Goal: Find specific page/section: Locate item on page

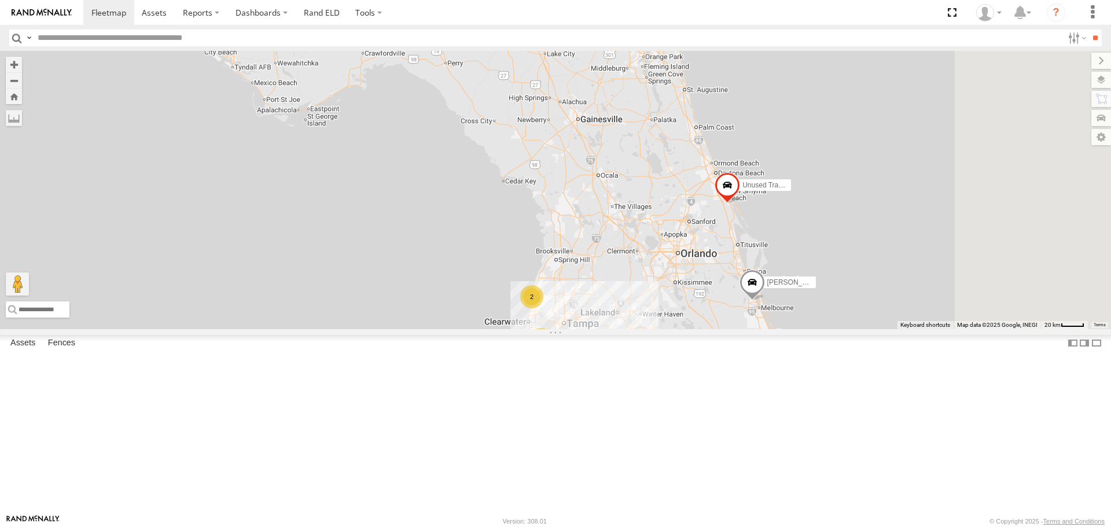
drag, startPoint x: 564, startPoint y: 347, endPoint x: 433, endPoint y: 334, distance: 130.8
click at [438, 329] on div "120 Unused Tracker Garret Hunter Schoch Tr 124 7 2" at bounding box center [555, 190] width 1111 height 278
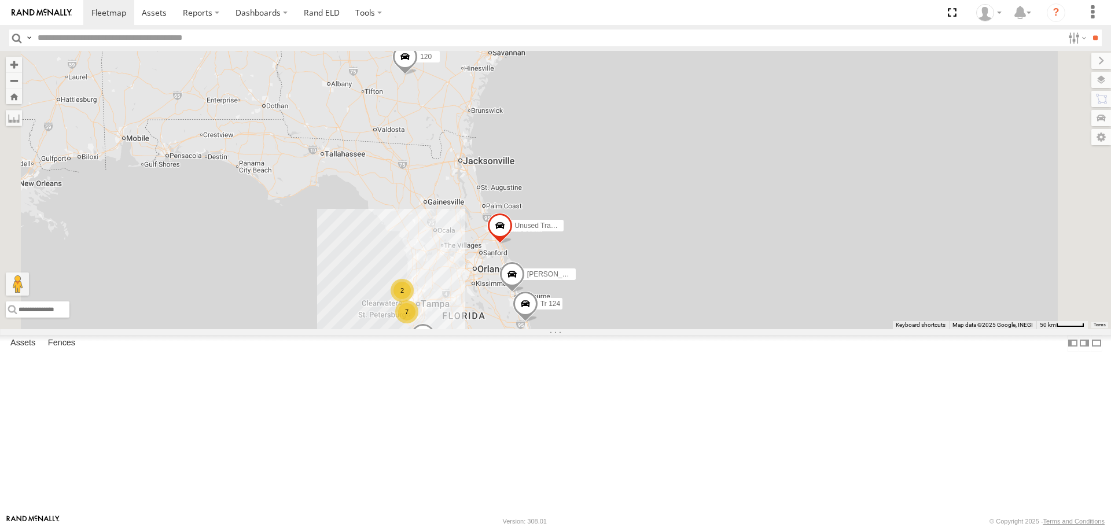
drag, startPoint x: 431, startPoint y: 325, endPoint x: 457, endPoint y: 359, distance: 42.8
click at [457, 329] on div "120 Unused Tracker Garret Hunter Schoch Tr 124 7 11 3 2" at bounding box center [555, 190] width 1111 height 278
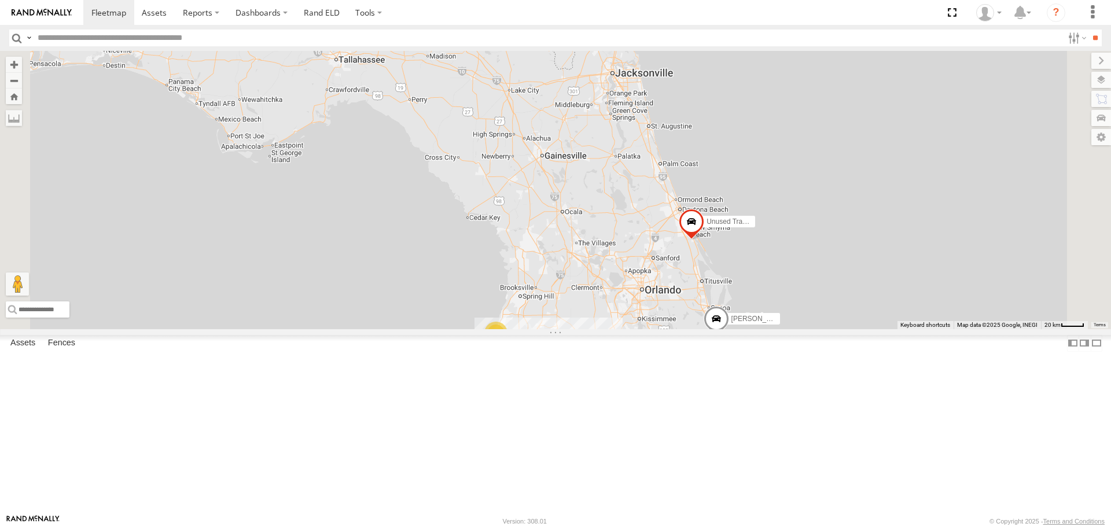
click at [0, 0] on div "176" at bounding box center [0, 0] width 0 height 0
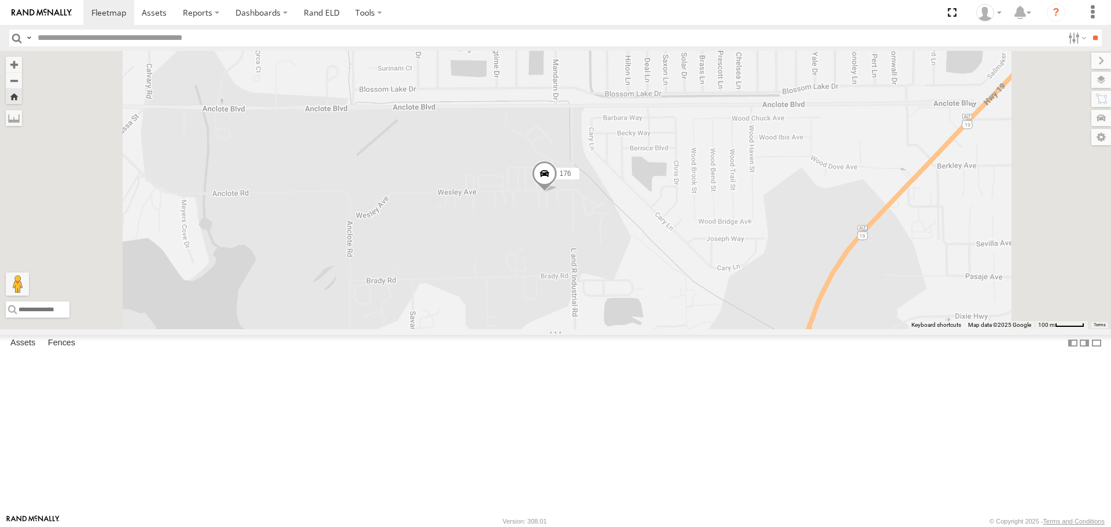
drag, startPoint x: 670, startPoint y: 293, endPoint x: 645, endPoint y: 278, distance: 28.3
click at [645, 278] on div "176" at bounding box center [555, 190] width 1111 height 278
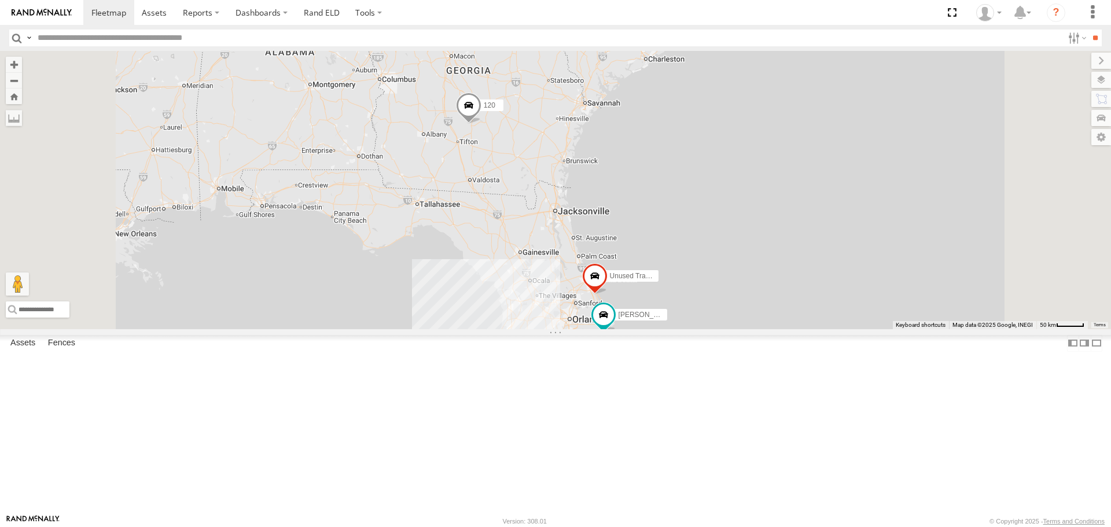
drag, startPoint x: 580, startPoint y: 264, endPoint x: 573, endPoint y: 381, distance: 117.1
click at [576, 329] on div "7 11 120 Unused Tracker 3 2 [PERSON_NAME] [PERSON_NAME] 124" at bounding box center [555, 190] width 1111 height 278
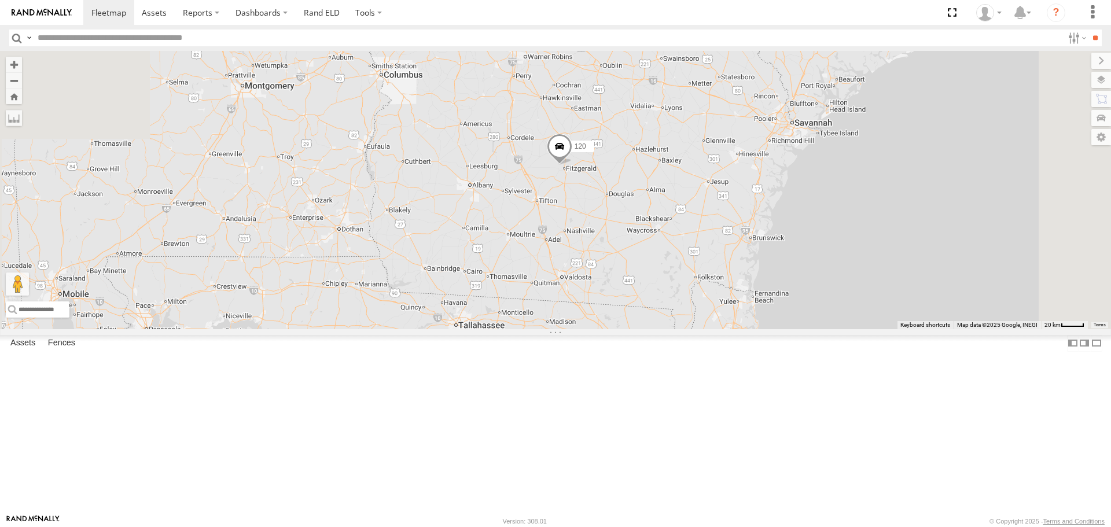
drag, startPoint x: 548, startPoint y: 282, endPoint x: 600, endPoint y: 401, distance: 129.6
click at [600, 329] on div "120 Unused Tracker [PERSON_NAME] [PERSON_NAME] 124" at bounding box center [555, 190] width 1111 height 278
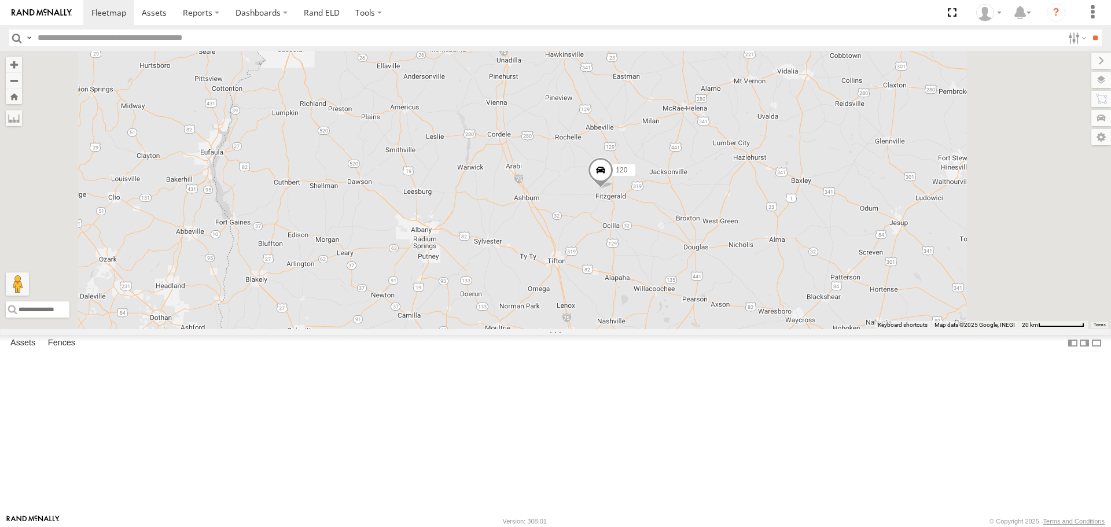
drag, startPoint x: 699, startPoint y: 284, endPoint x: 624, endPoint y: 273, distance: 76.0
click at [624, 273] on div "120 Unused Tracker [PERSON_NAME] [PERSON_NAME] 124" at bounding box center [555, 190] width 1111 height 278
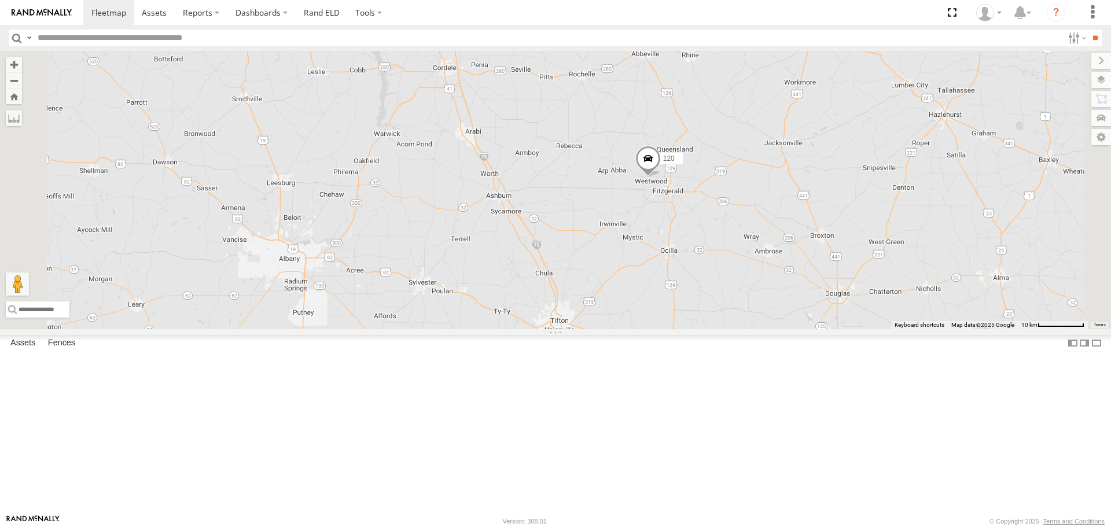
drag, startPoint x: 622, startPoint y: 324, endPoint x: 547, endPoint y: 241, distance: 111.0
click at [548, 241] on div "120 Unused Tracker [PERSON_NAME] [PERSON_NAME] 124" at bounding box center [555, 190] width 1111 height 278
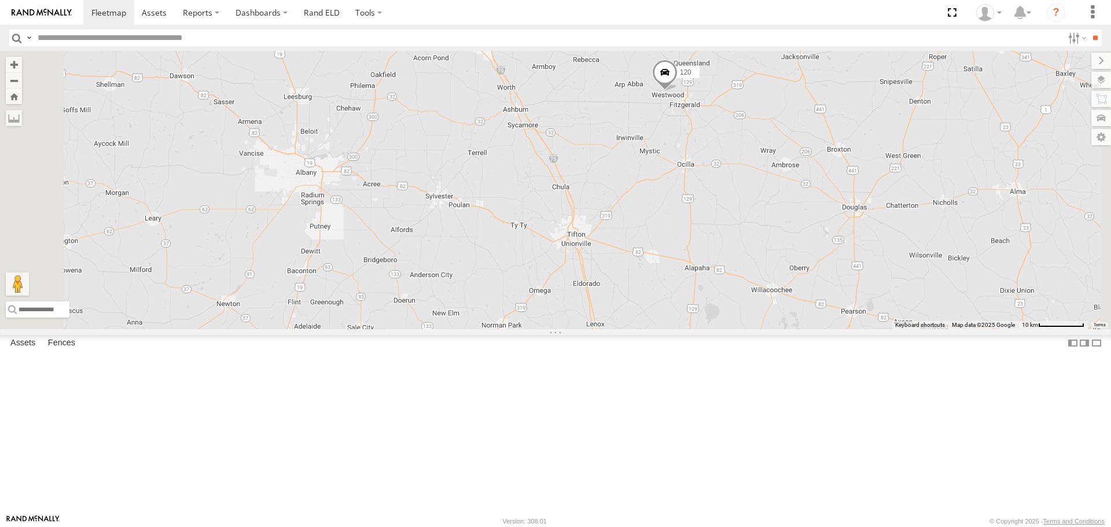
scroll to position [116, 0]
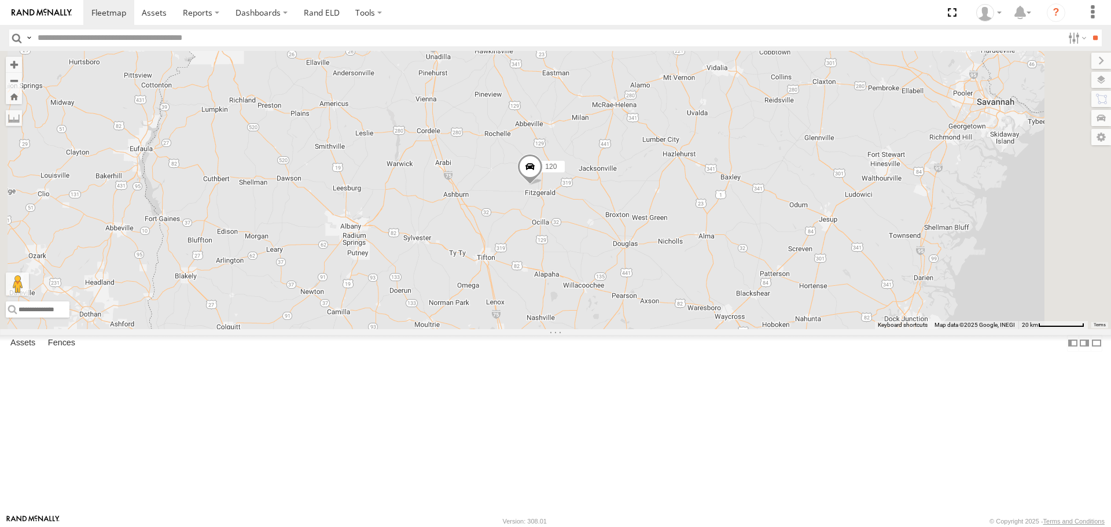
drag, startPoint x: 695, startPoint y: 229, endPoint x: 608, endPoint y: 300, distance: 112.7
click at [611, 300] on div "120 Unused Tracker [PERSON_NAME] [PERSON_NAME] 124" at bounding box center [555, 190] width 1111 height 278
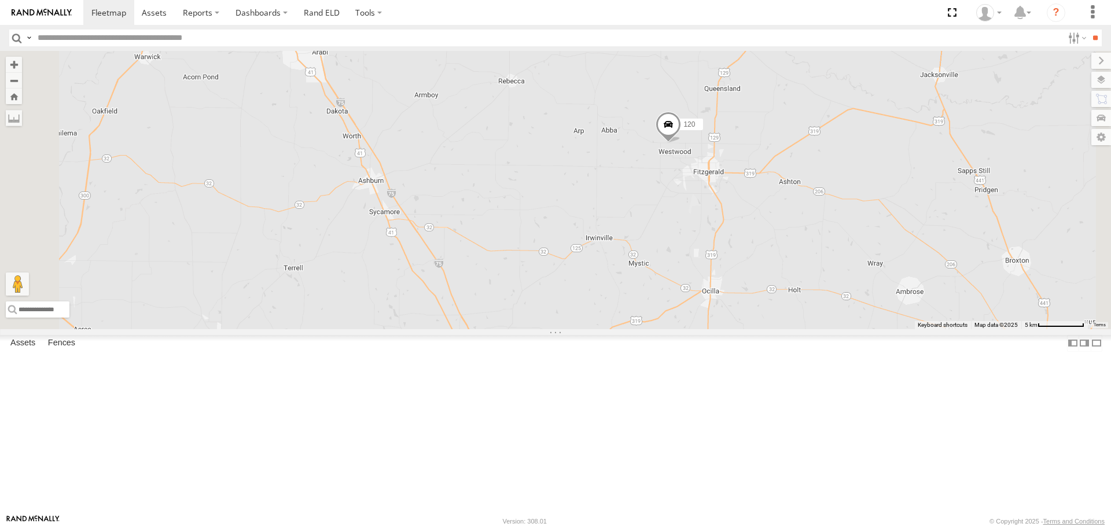
drag, startPoint x: 619, startPoint y: 282, endPoint x: 627, endPoint y: 259, distance: 25.1
click at [627, 259] on div "120 Unused Tracker [PERSON_NAME] [PERSON_NAME] 124" at bounding box center [555, 190] width 1111 height 278
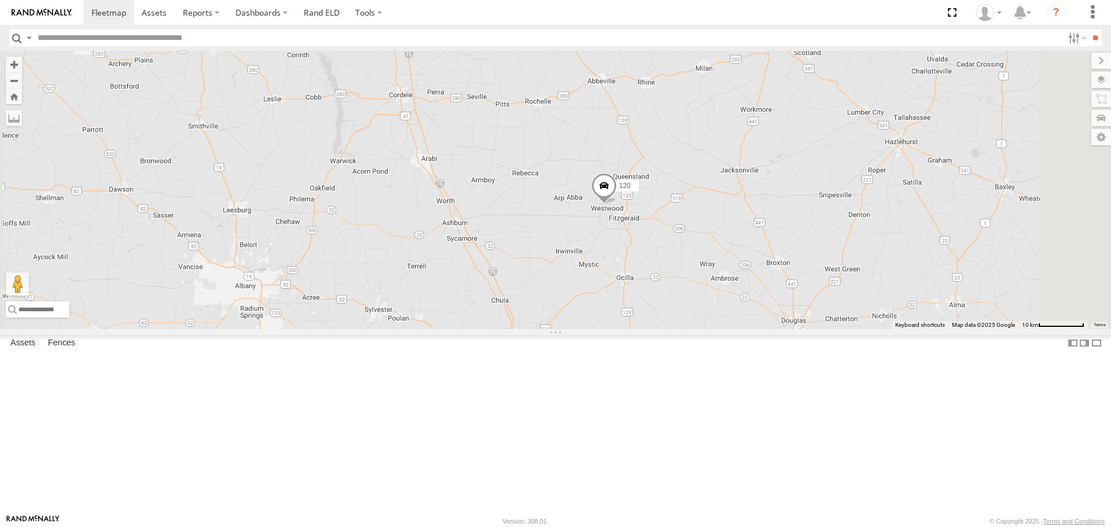
drag, startPoint x: 561, startPoint y: 202, endPoint x: 492, endPoint y: 318, distance: 135.5
click at [492, 318] on div "120 Unused Tracker [PERSON_NAME] [PERSON_NAME] 124" at bounding box center [555, 190] width 1111 height 278
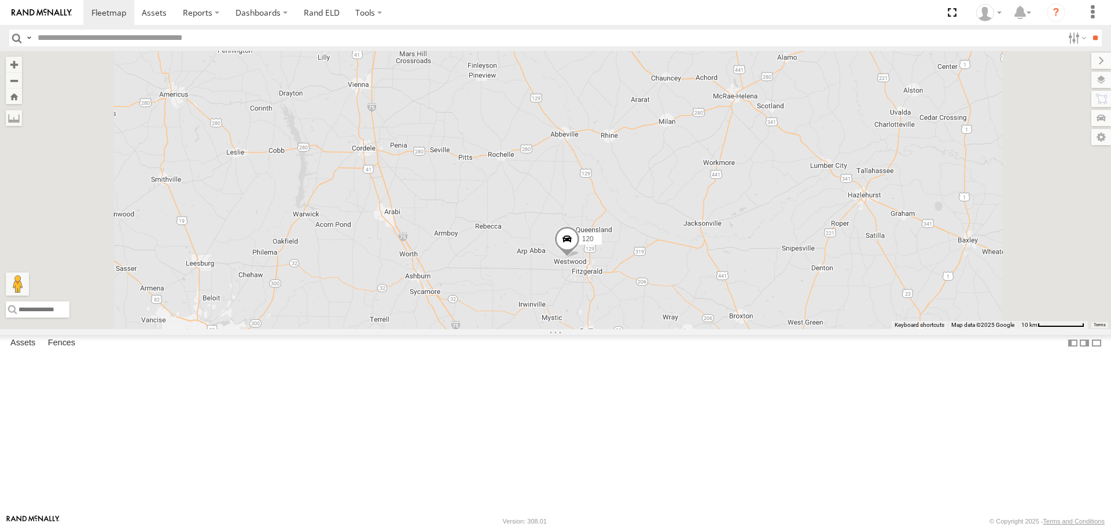
drag, startPoint x: 542, startPoint y: 359, endPoint x: 539, endPoint y: 322, distance: 37.2
click at [539, 323] on div "120 Unused Tracker [PERSON_NAME] [PERSON_NAME] 124" at bounding box center [555, 190] width 1111 height 278
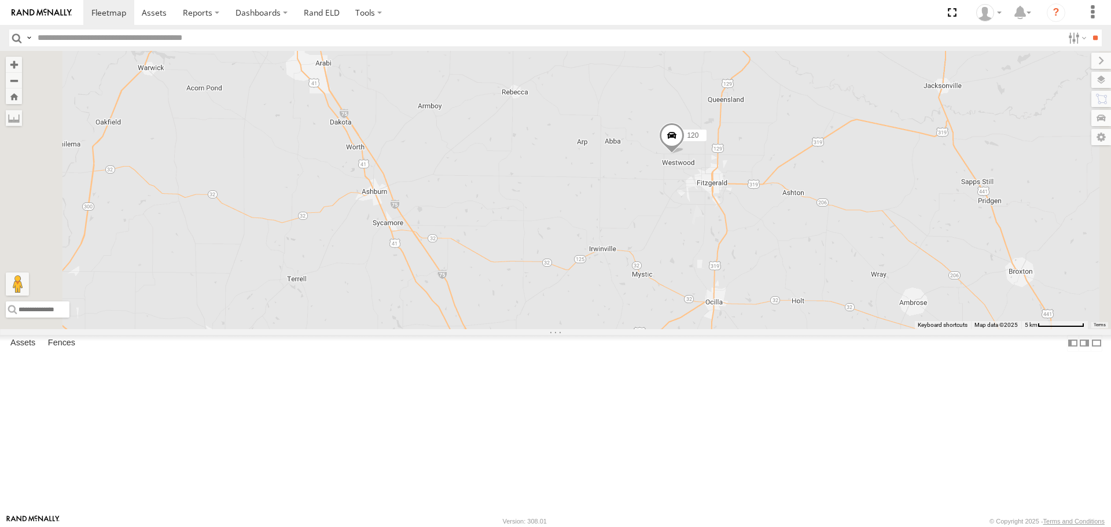
drag, startPoint x: 697, startPoint y: 359, endPoint x: 634, endPoint y: 311, distance: 79.3
click at [639, 313] on div "120 Unused Tracker [PERSON_NAME] [PERSON_NAME] 124" at bounding box center [555, 190] width 1111 height 278
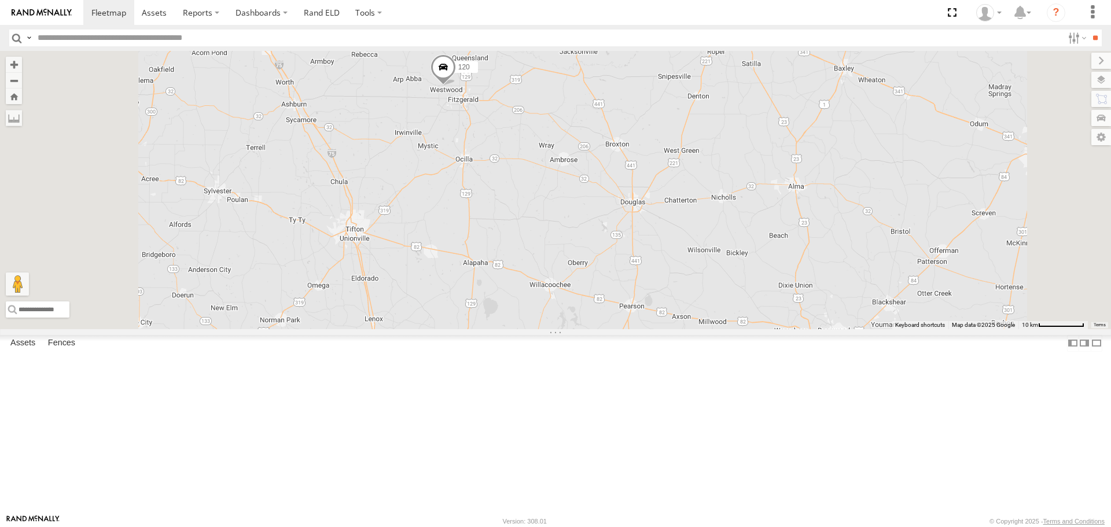
drag, startPoint x: 464, startPoint y: 259, endPoint x: 493, endPoint y: 257, distance: 28.4
click at [495, 257] on div "120 Unused Tracker [PERSON_NAME] [PERSON_NAME] 124" at bounding box center [555, 190] width 1111 height 278
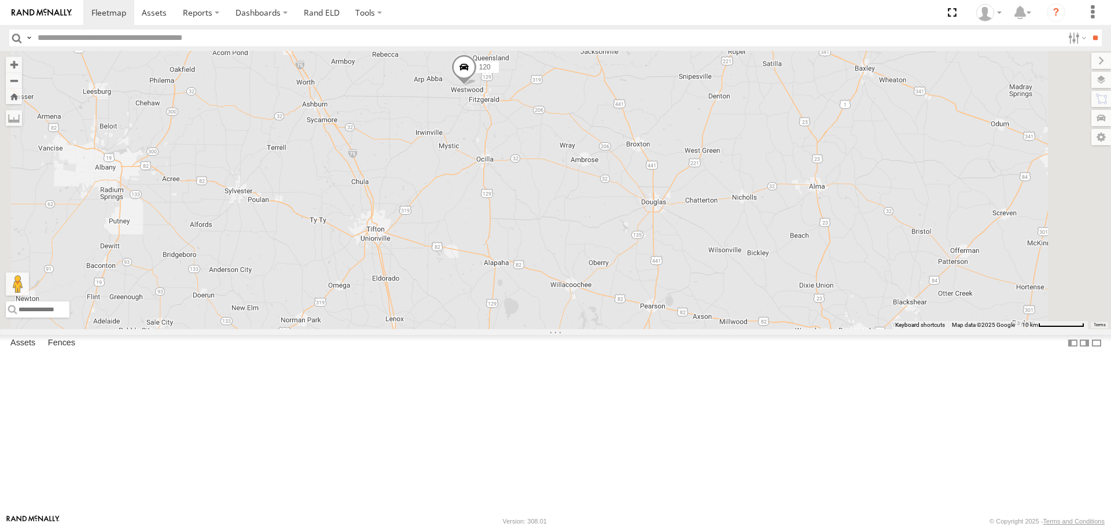
scroll to position [58, 0]
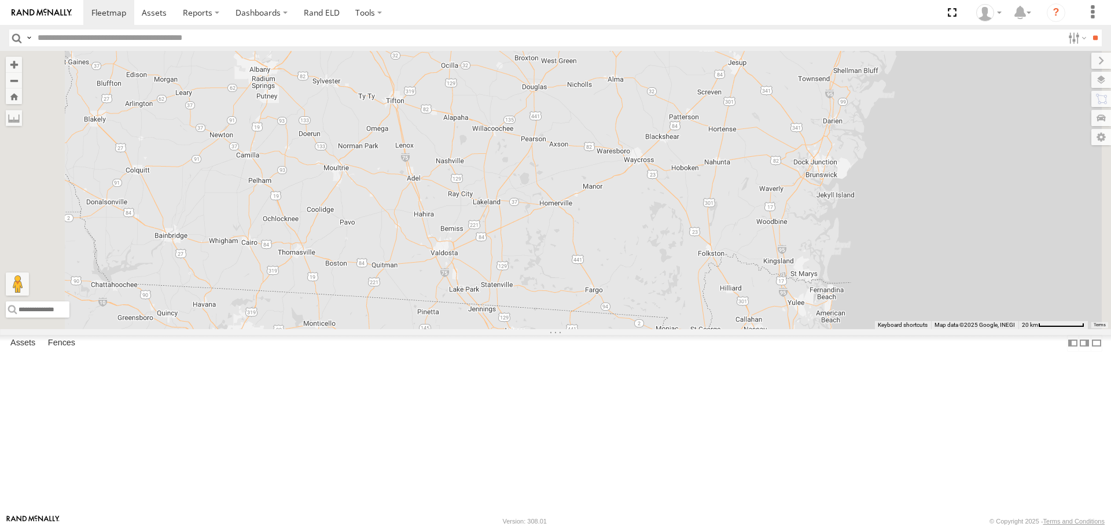
drag, startPoint x: 431, startPoint y: 405, endPoint x: 426, endPoint y: 277, distance: 128.0
click at [425, 277] on div "120 Unused Tracker [PERSON_NAME] [PERSON_NAME] 124" at bounding box center [555, 190] width 1111 height 278
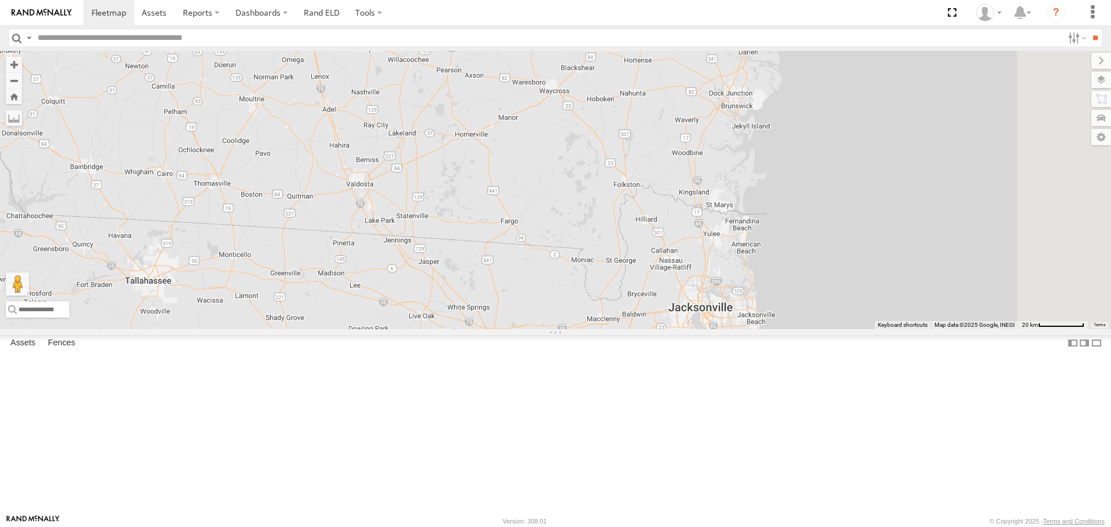
drag, startPoint x: 666, startPoint y: 449, endPoint x: 570, endPoint y: 391, distance: 113.0
click at [570, 329] on div "120 Unused Tracker [PERSON_NAME] [PERSON_NAME] 124" at bounding box center [555, 190] width 1111 height 278
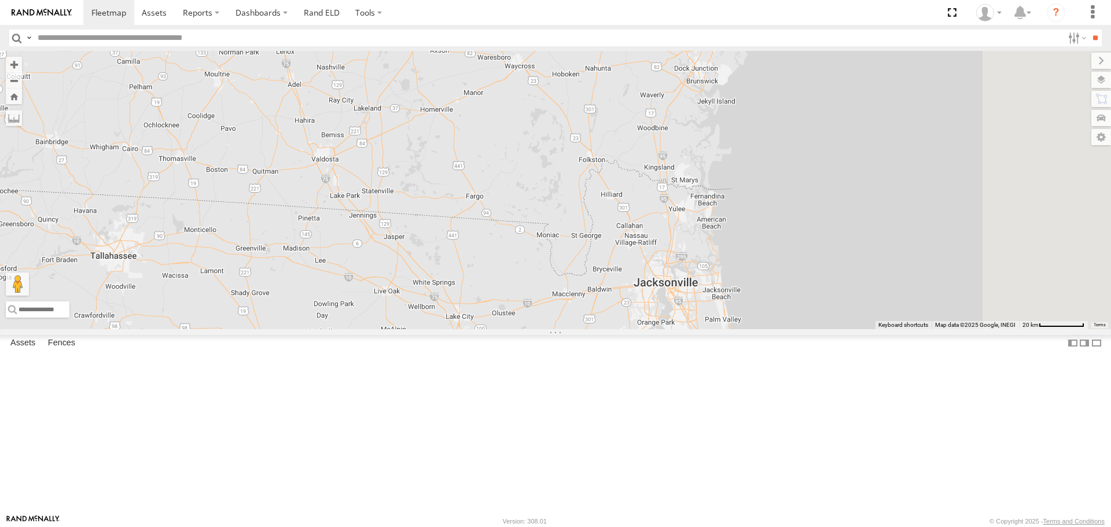
drag, startPoint x: 627, startPoint y: 444, endPoint x: 602, endPoint y: 429, distance: 29.3
click at [602, 329] on div "120 Unused Tracker [PERSON_NAME] [PERSON_NAME] 124" at bounding box center [555, 190] width 1111 height 278
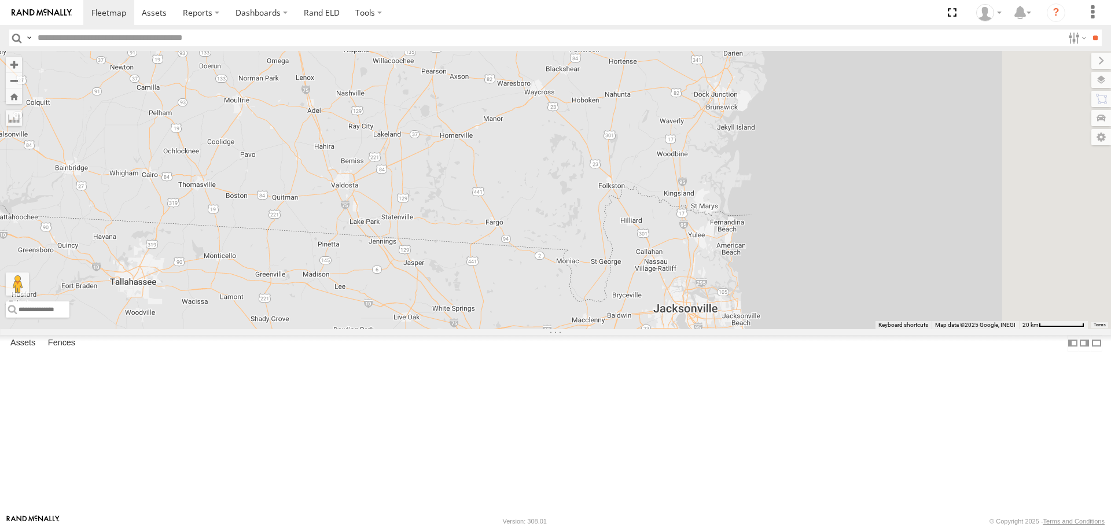
drag, startPoint x: 653, startPoint y: 255, endPoint x: 677, endPoint y: 284, distance: 37.8
click at [676, 284] on div "120 Unused Tracker [PERSON_NAME] [PERSON_NAME] 124" at bounding box center [555, 190] width 1111 height 278
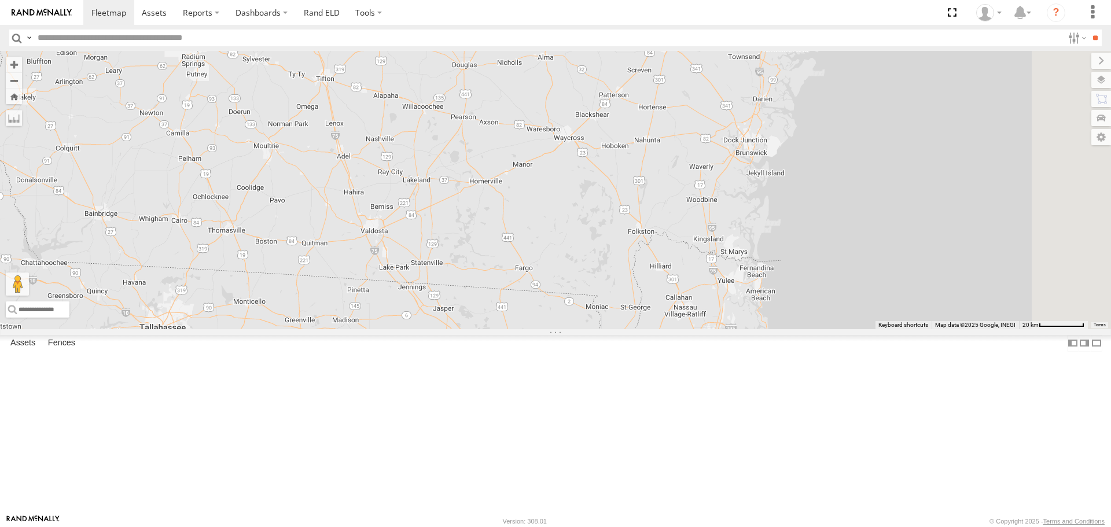
drag, startPoint x: 588, startPoint y: 269, endPoint x: 611, endPoint y: 298, distance: 36.7
click at [611, 298] on div "120 Unused Tracker [PERSON_NAME] [PERSON_NAME] 124" at bounding box center [555, 190] width 1111 height 278
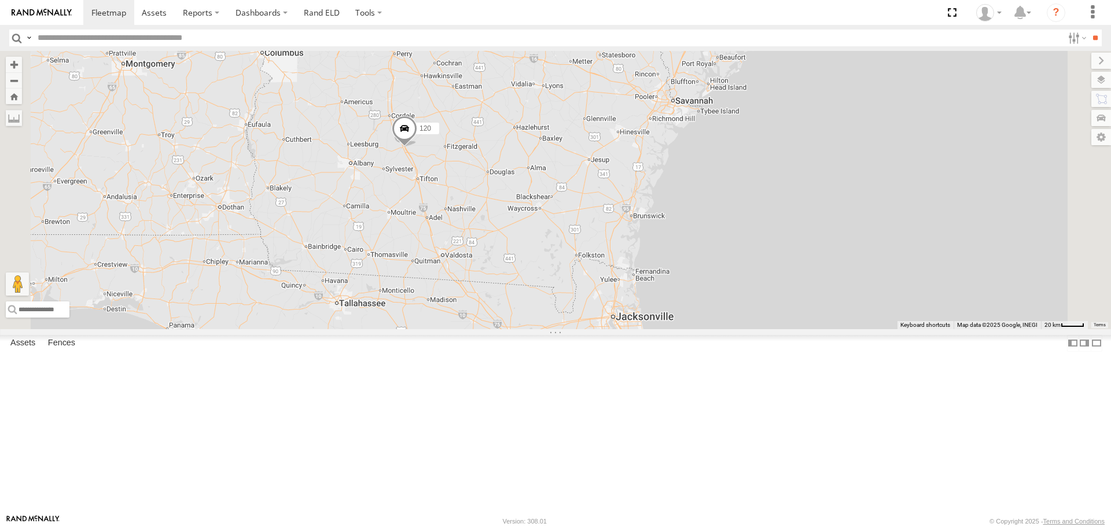
drag, startPoint x: 577, startPoint y: 271, endPoint x: 597, endPoint y: 313, distance: 46.1
click at [597, 313] on div "120 Unused Tracker [PERSON_NAME] [PERSON_NAME] 124" at bounding box center [555, 190] width 1111 height 278
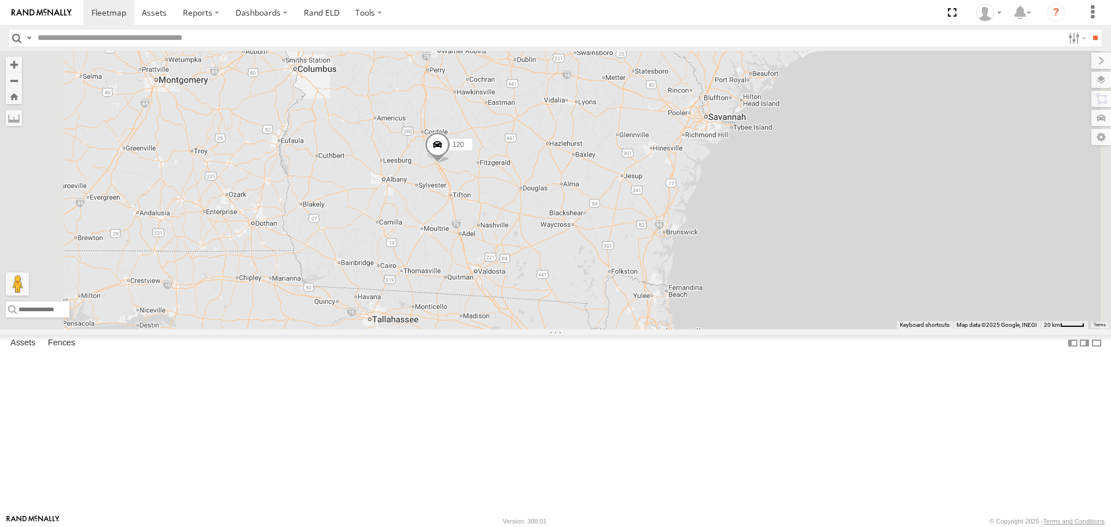
drag, startPoint x: 510, startPoint y: 277, endPoint x: 549, endPoint y: 290, distance: 41.0
click at [549, 290] on div "120 Unused Tracker [PERSON_NAME] [PERSON_NAME] 124" at bounding box center [555, 190] width 1111 height 278
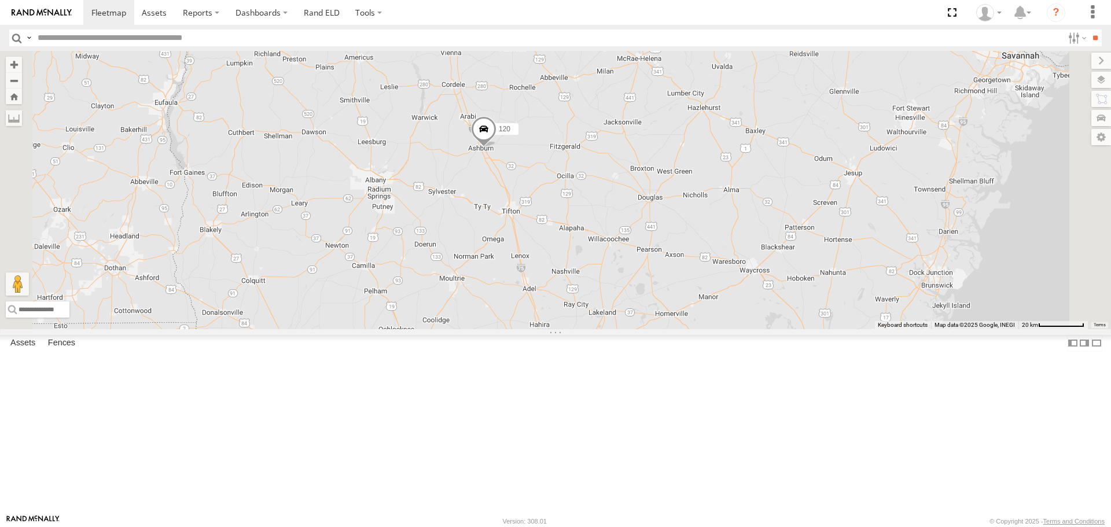
drag, startPoint x: 610, startPoint y: 315, endPoint x: 586, endPoint y: 325, distance: 26.0
click at [586, 325] on div "120 Unused Tracker [PERSON_NAME] [PERSON_NAME] 124" at bounding box center [555, 190] width 1111 height 278
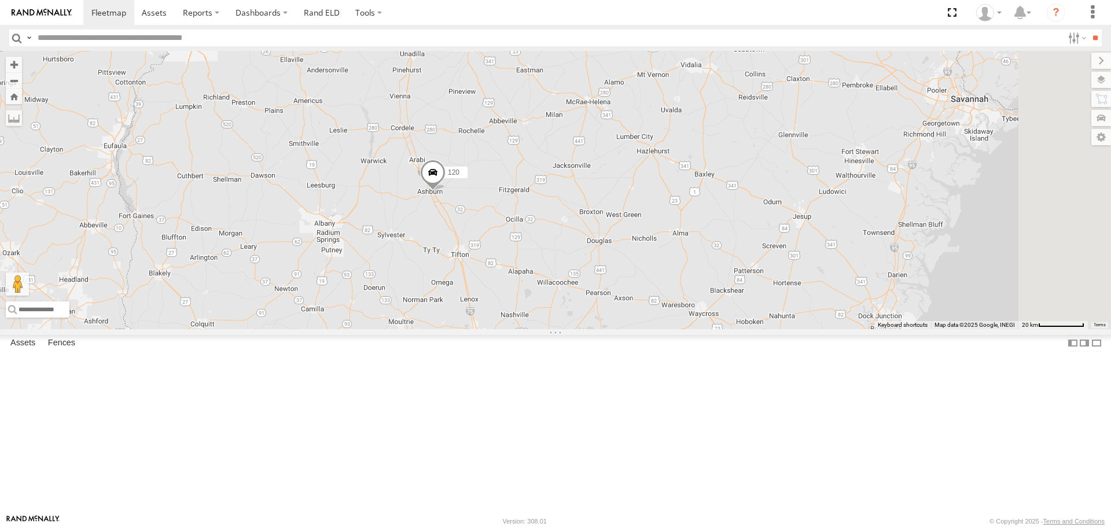
drag, startPoint x: 644, startPoint y: 295, endPoint x: 597, endPoint y: 345, distance: 69.2
click at [597, 329] on div "120 Unused Tracker [PERSON_NAME] [PERSON_NAME] 124" at bounding box center [555, 190] width 1111 height 278
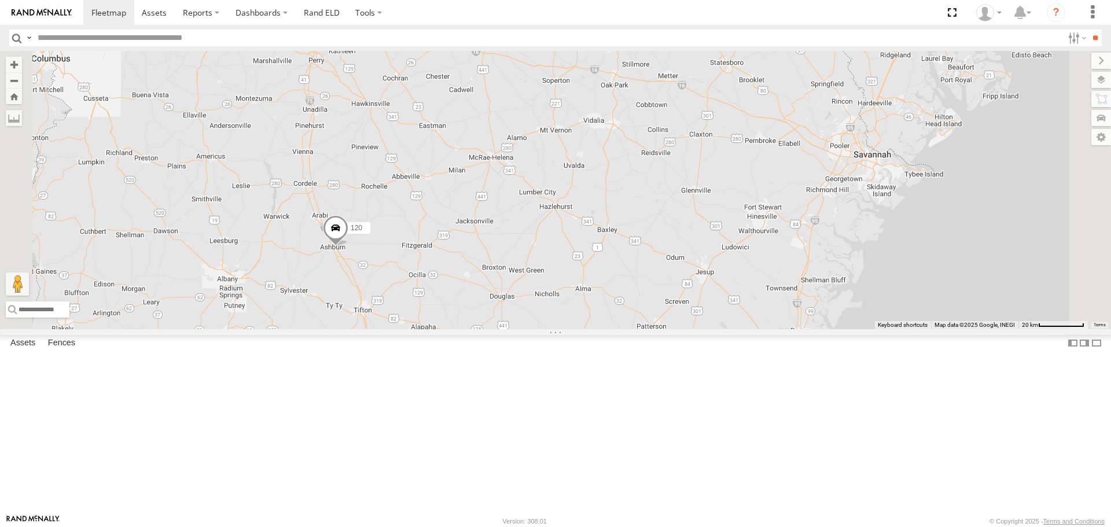
drag, startPoint x: 610, startPoint y: 313, endPoint x: 630, endPoint y: 279, distance: 39.2
click at [630, 279] on div "120 Unused Tracker [PERSON_NAME]" at bounding box center [555, 190] width 1111 height 278
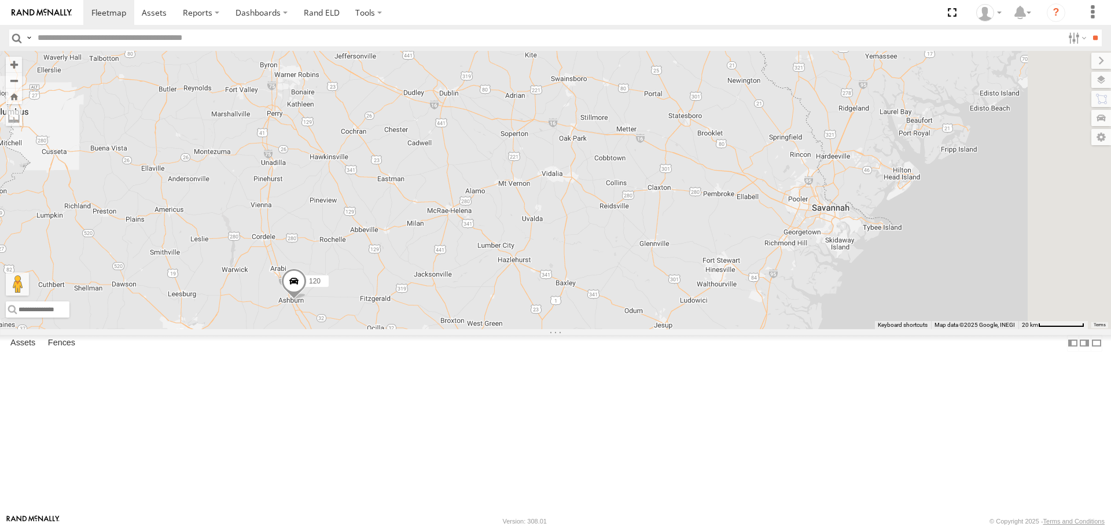
drag, startPoint x: 744, startPoint y: 329, endPoint x: 699, endPoint y: 387, distance: 73.0
click at [699, 329] on div "120 Unused Tracker [PERSON_NAME]" at bounding box center [555, 190] width 1111 height 278
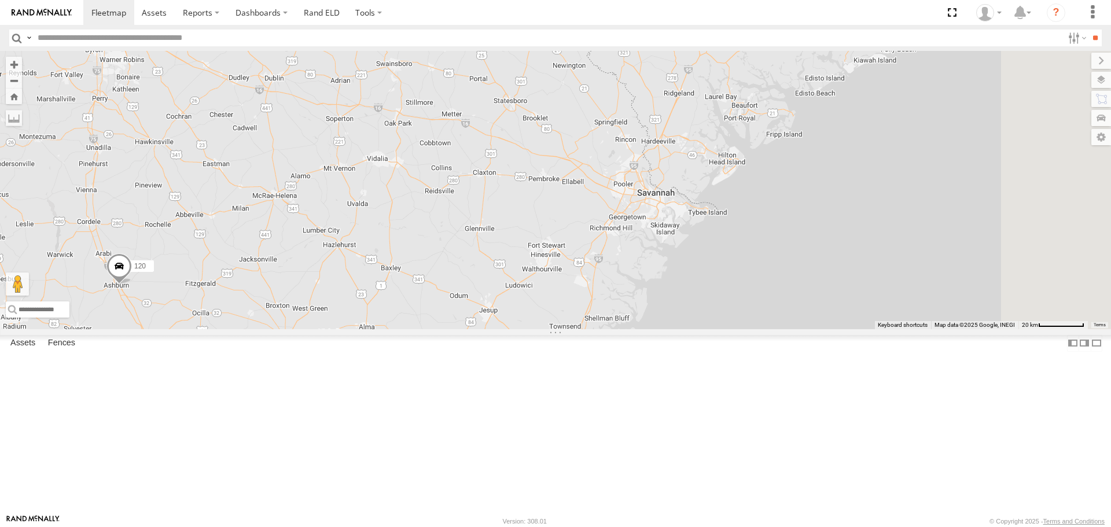
drag, startPoint x: 754, startPoint y: 282, endPoint x: 586, endPoint y: 230, distance: 176.3
click at [584, 236] on div "120 Unused Tracker [PERSON_NAME]" at bounding box center [555, 190] width 1111 height 278
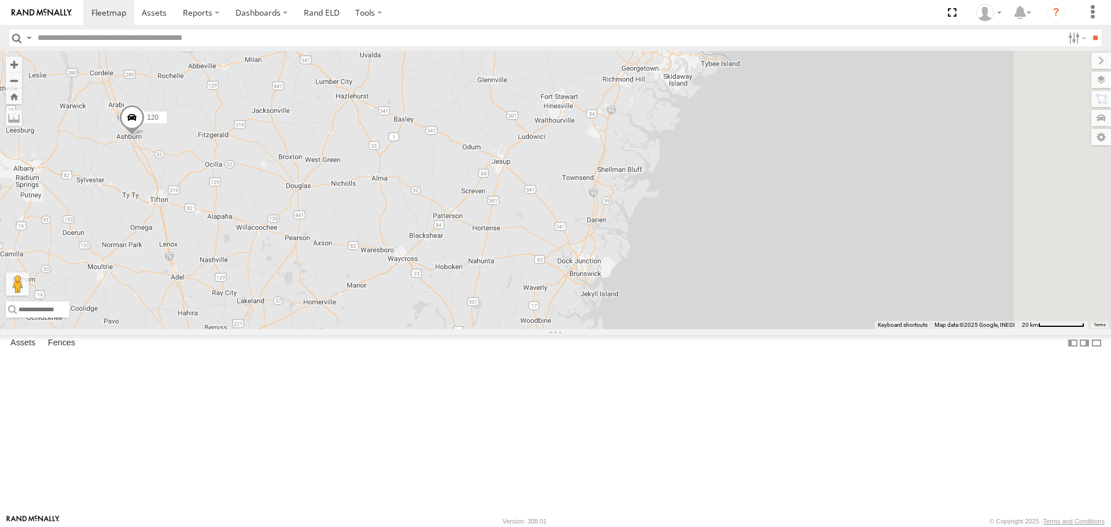
drag, startPoint x: 578, startPoint y: 391, endPoint x: 590, endPoint y: 291, distance: 100.9
click at [590, 291] on div "120 Unused Tracker [PERSON_NAME]" at bounding box center [555, 190] width 1111 height 278
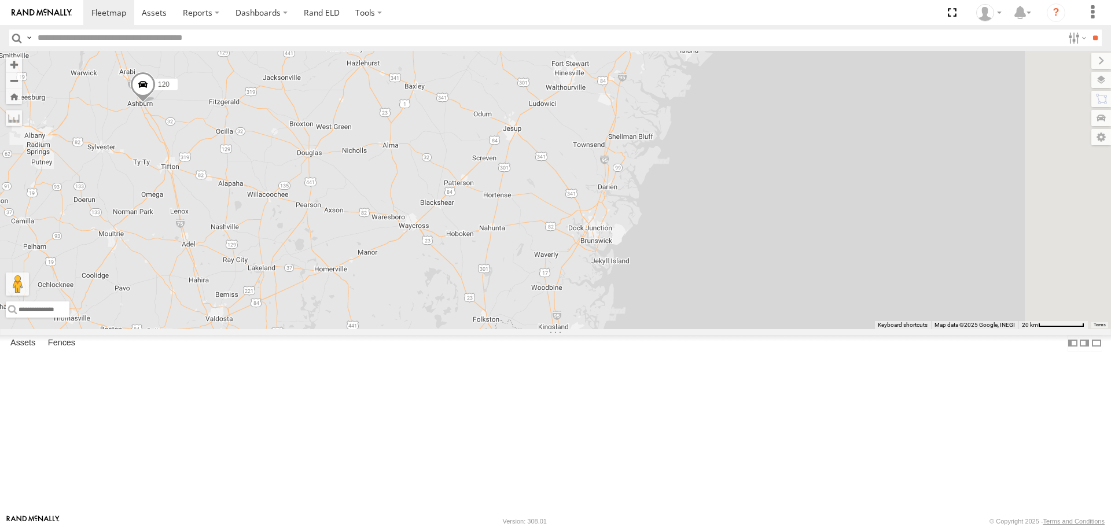
drag, startPoint x: 581, startPoint y: 403, endPoint x: 593, endPoint y: 370, distance: 35.2
click at [593, 329] on div "120 Unused Tracker [PERSON_NAME]" at bounding box center [555, 190] width 1111 height 278
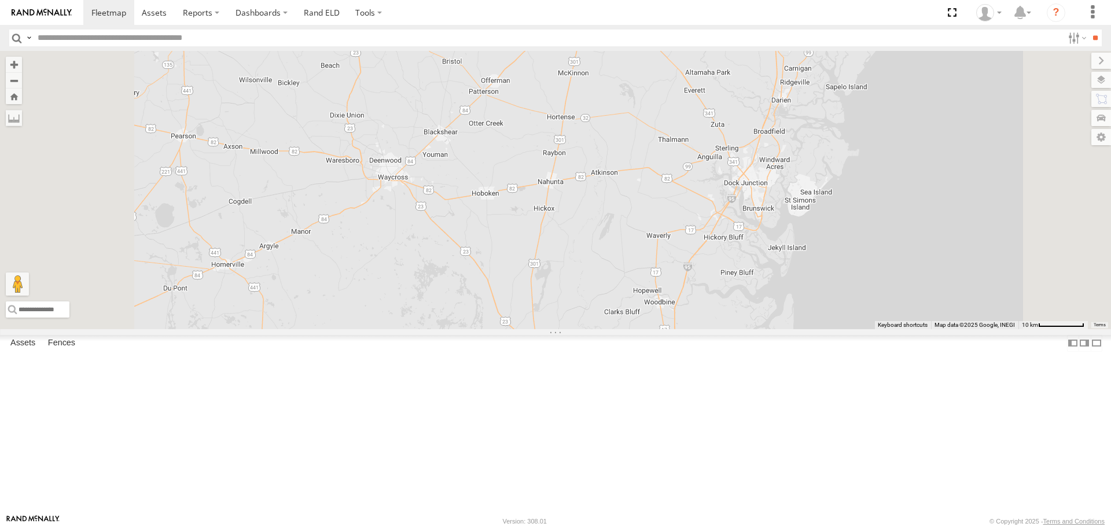
drag, startPoint x: 721, startPoint y: 288, endPoint x: 732, endPoint y: 319, distance: 32.6
click at [732, 319] on div "120 Unused Tracker [PERSON_NAME]" at bounding box center [555, 190] width 1111 height 278
